Goal: Navigation & Orientation: Find specific page/section

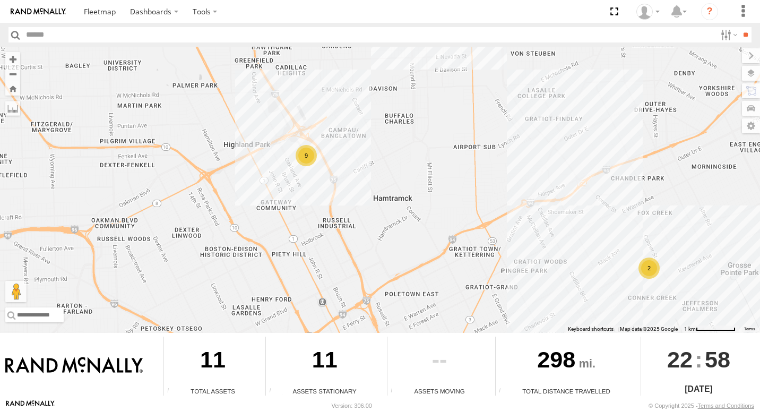
drag, startPoint x: 306, startPoint y: 161, endPoint x: 299, endPoint y: 162, distance: 7.0
click at [303, 160] on div "9" at bounding box center [306, 155] width 21 height 21
